Goal: Task Accomplishment & Management: Manage account settings

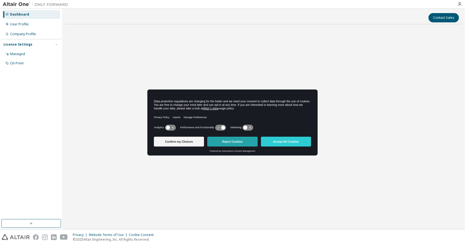
click at [237, 141] on button "Reject Cookies" at bounding box center [232, 141] width 50 height 10
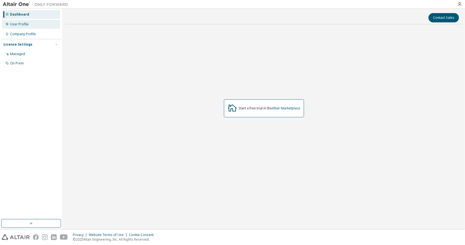
click at [27, 26] on div "User Profile" at bounding box center [19, 24] width 19 height 4
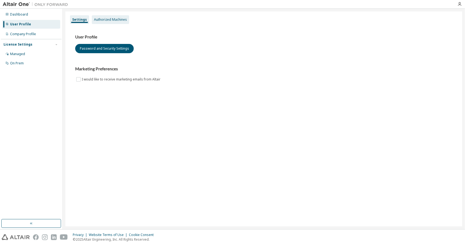
click at [120, 20] on div "Authorized Machines" at bounding box center [110, 19] width 33 height 4
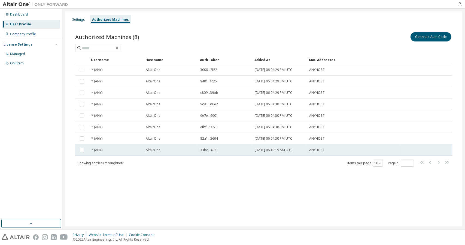
click at [238, 152] on td "33be...4031" at bounding box center [225, 149] width 54 height 11
click at [266, 152] on td "2025-10-10 06:49:19 AM UTC" at bounding box center [279, 149] width 54 height 11
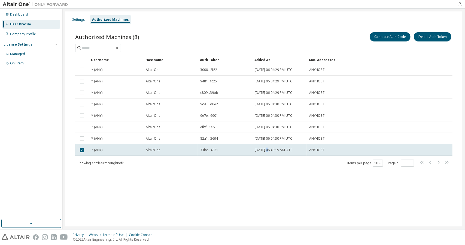
click at [266, 152] on td "2025-10-10 06:49:19 AM UTC" at bounding box center [279, 149] width 54 height 11
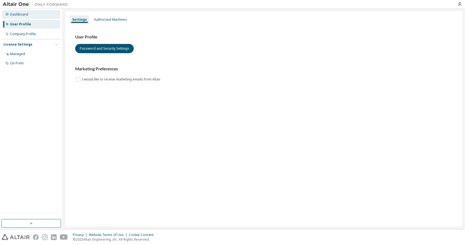
click at [35, 13] on div "Dashboard" at bounding box center [31, 14] width 58 height 9
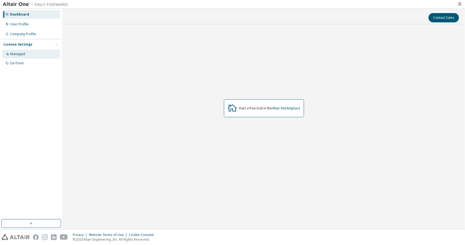
click at [24, 55] on div "Managed" at bounding box center [17, 54] width 15 height 4
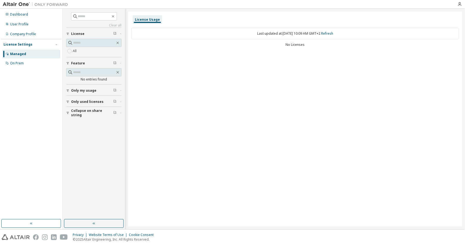
click at [144, 20] on div "License Usage" at bounding box center [147, 19] width 25 height 4
